Goal: Check status: Check status

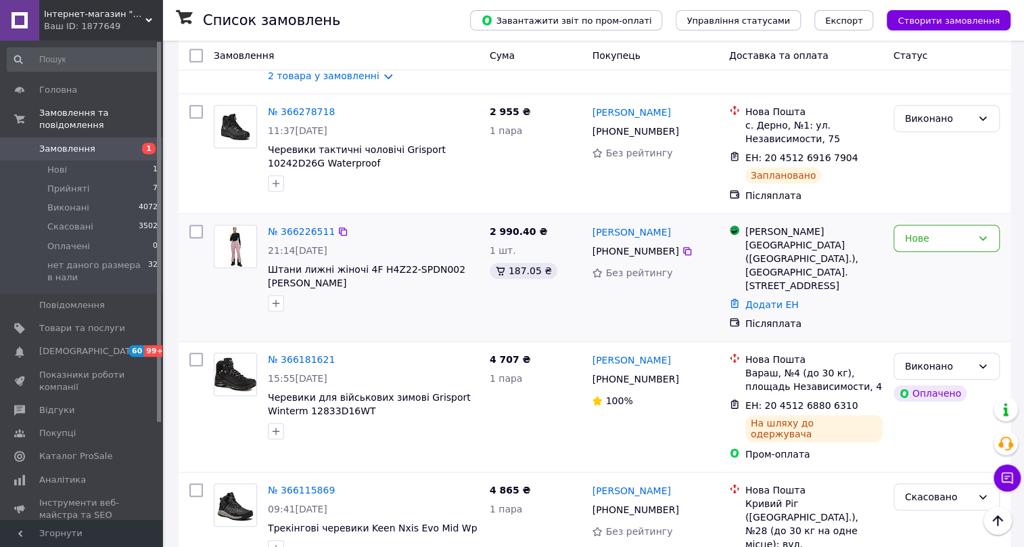
scroll to position [369, 0]
click at [111, 322] on span "Товари та послуги" at bounding box center [82, 328] width 86 height 12
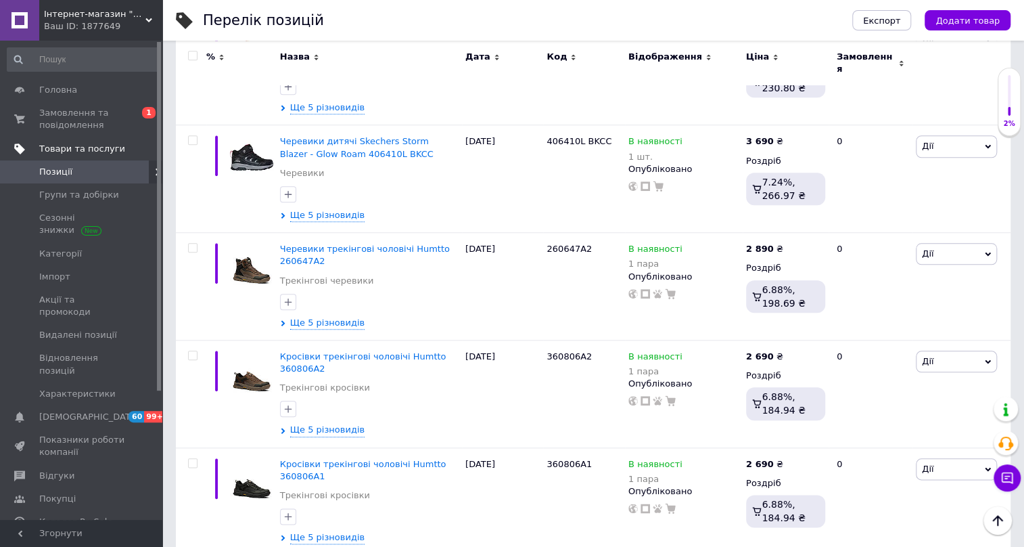
scroll to position [492, 0]
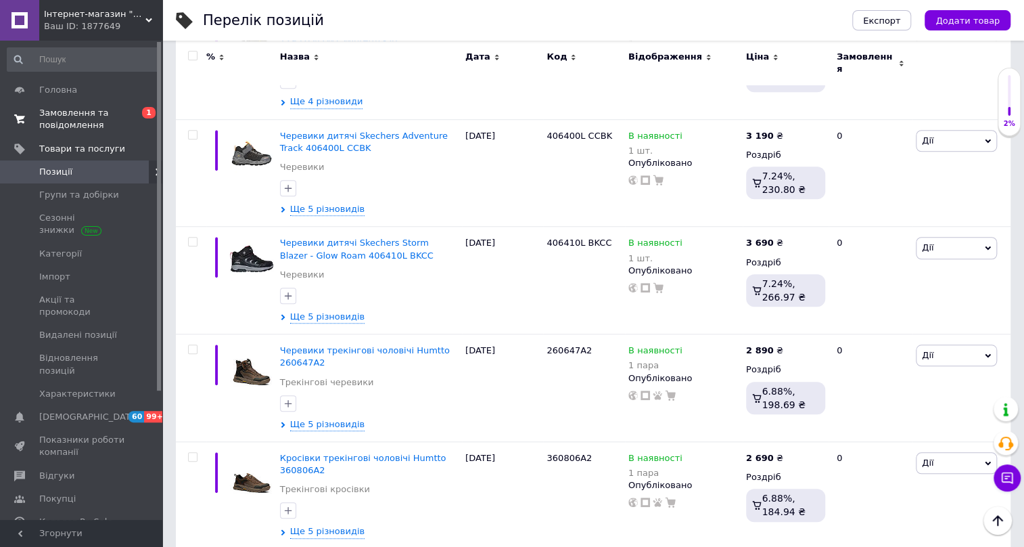
click at [54, 117] on span "Замовлення та повідомлення" at bounding box center [82, 119] width 86 height 24
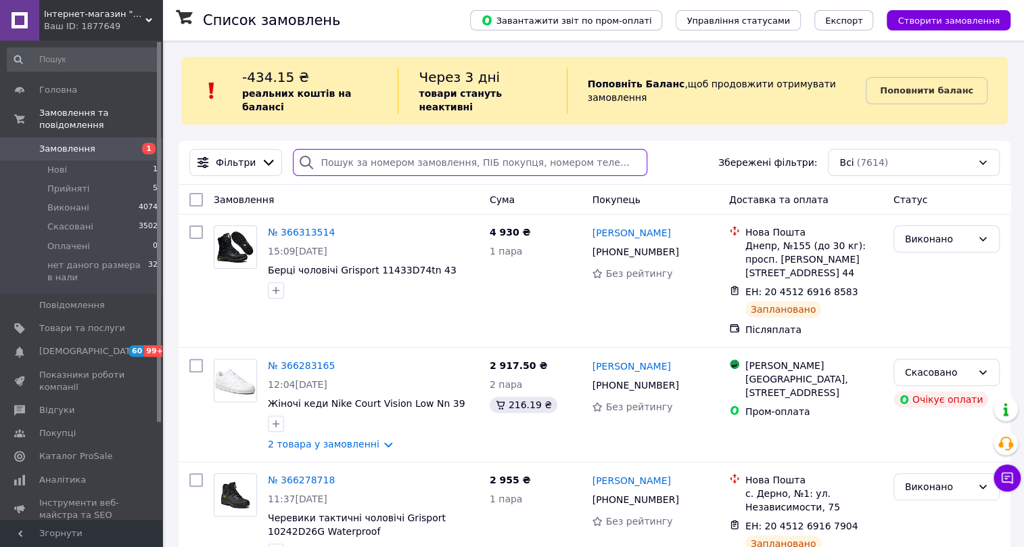
paste input "365637472"
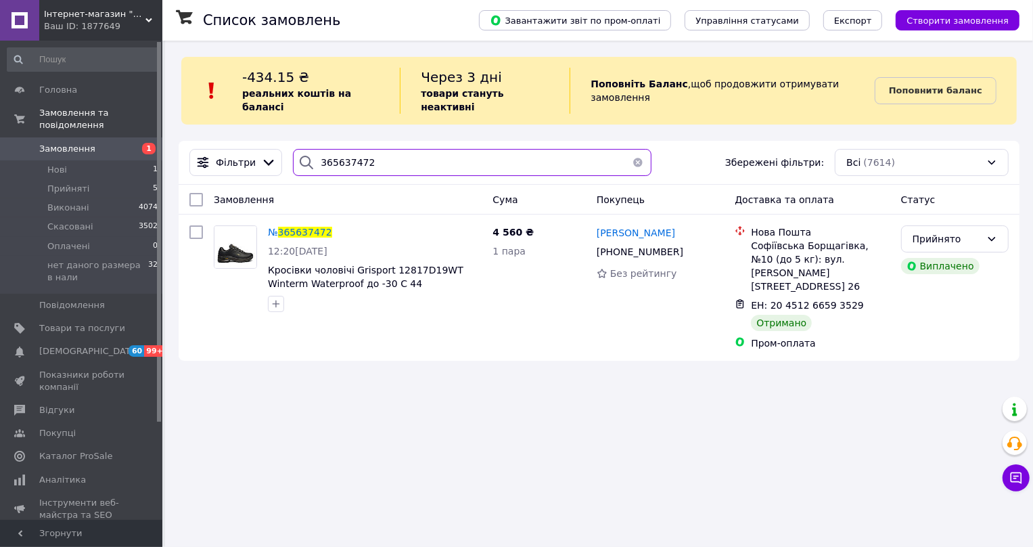
drag, startPoint x: 354, startPoint y: 155, endPoint x: 306, endPoint y: 154, distance: 47.4
click at [306, 154] on div "365637472" at bounding box center [472, 162] width 358 height 27
paste input "013041"
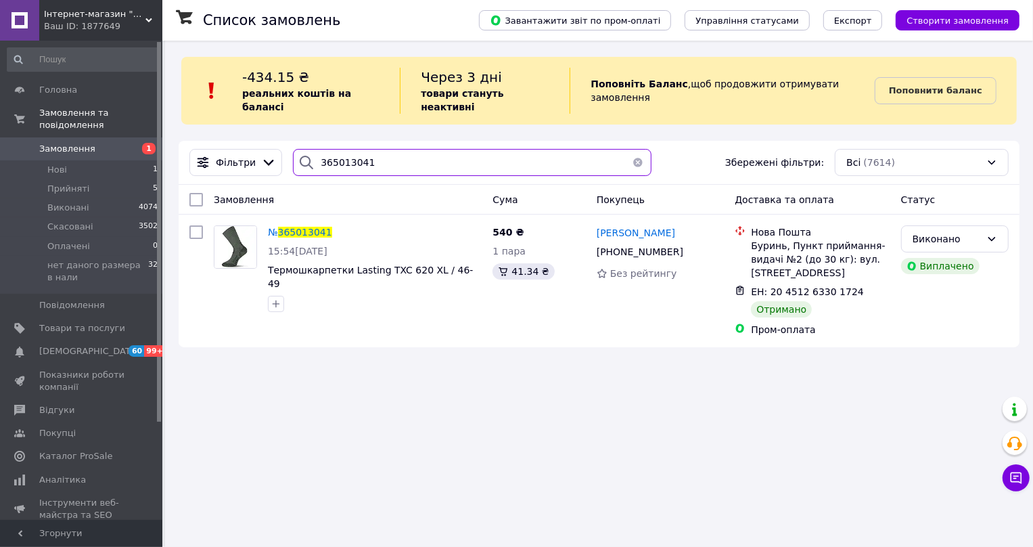
drag, startPoint x: 379, startPoint y: 150, endPoint x: 292, endPoint y: 148, distance: 86.6
click at [288, 149] on div "365013041" at bounding box center [472, 162] width 369 height 27
paste input "234096"
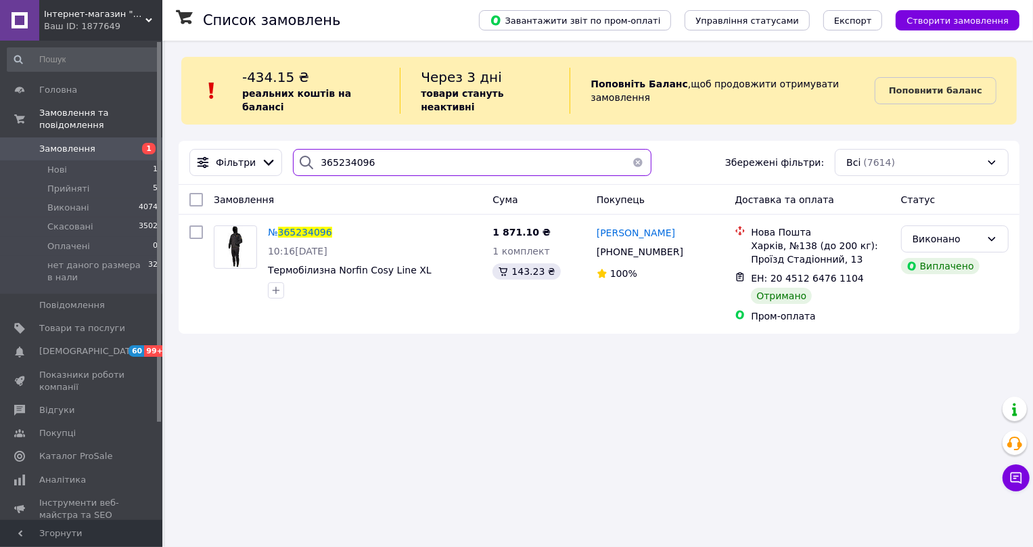
drag, startPoint x: 365, startPoint y: 147, endPoint x: 311, endPoint y: 152, distance: 54.3
click at [311, 152] on div "365234096" at bounding box center [472, 162] width 358 height 27
paste input "121311"
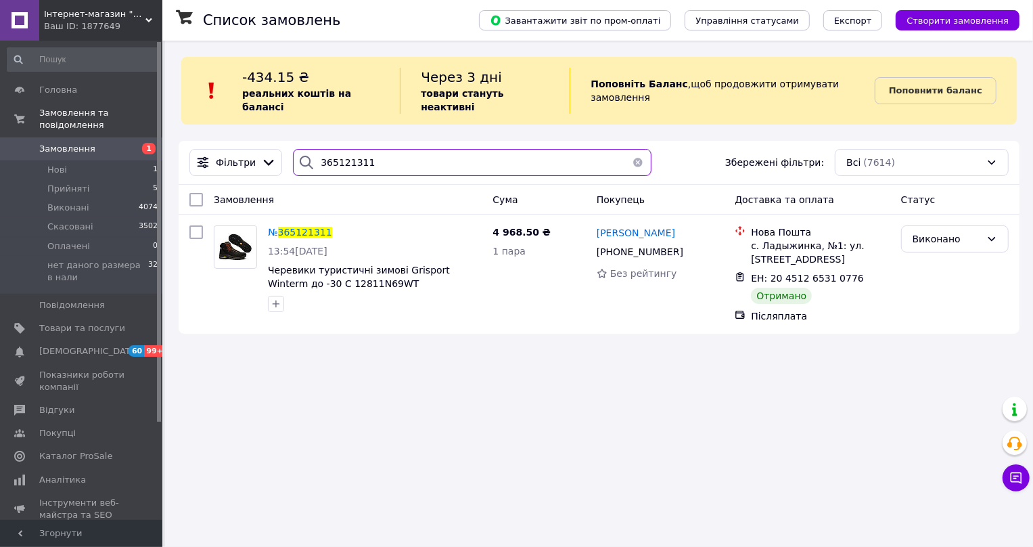
type input "365121311"
click at [91, 143] on span "Замовлення" at bounding box center [82, 149] width 86 height 12
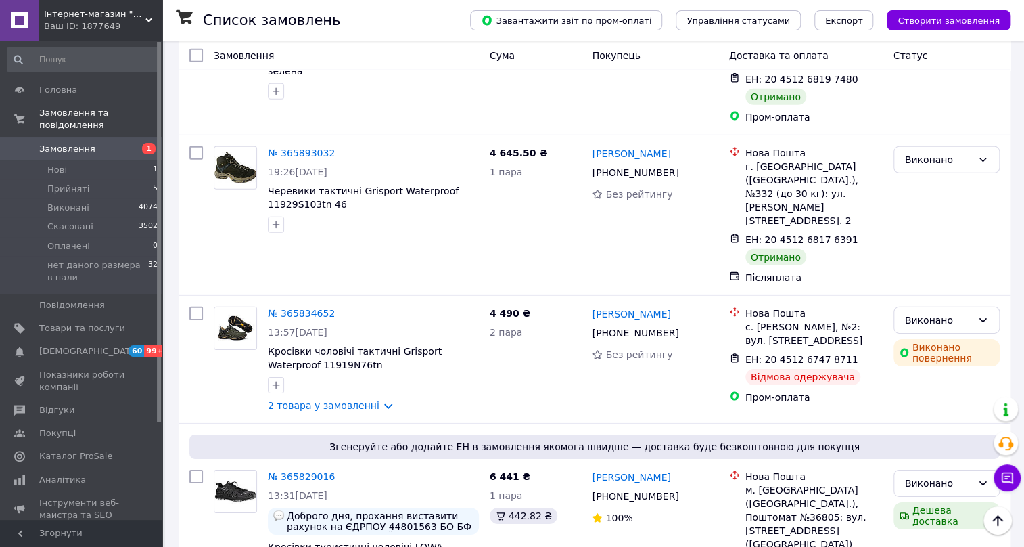
scroll to position [2164, 0]
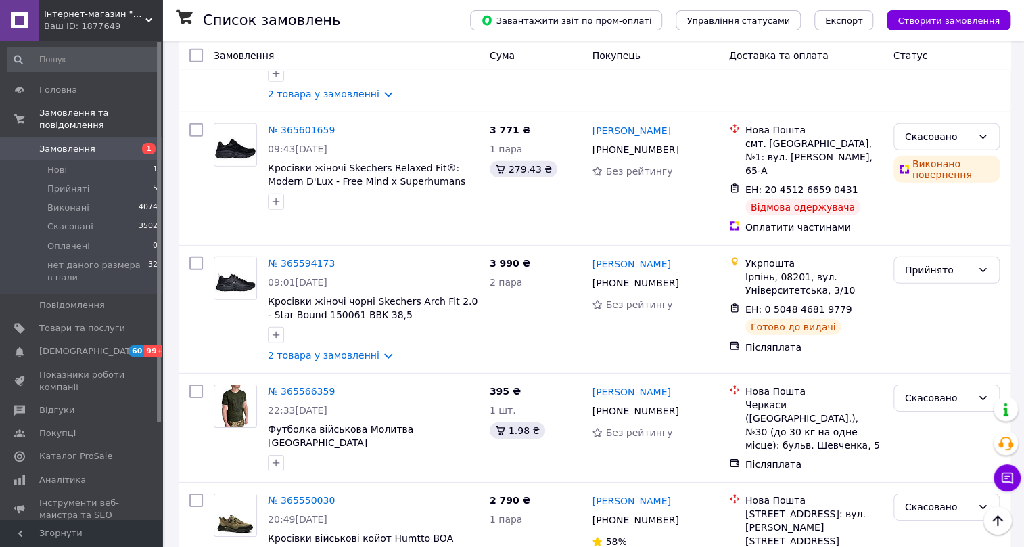
scroll to position [2091, 0]
